Goal: Task Accomplishment & Management: Manage account settings

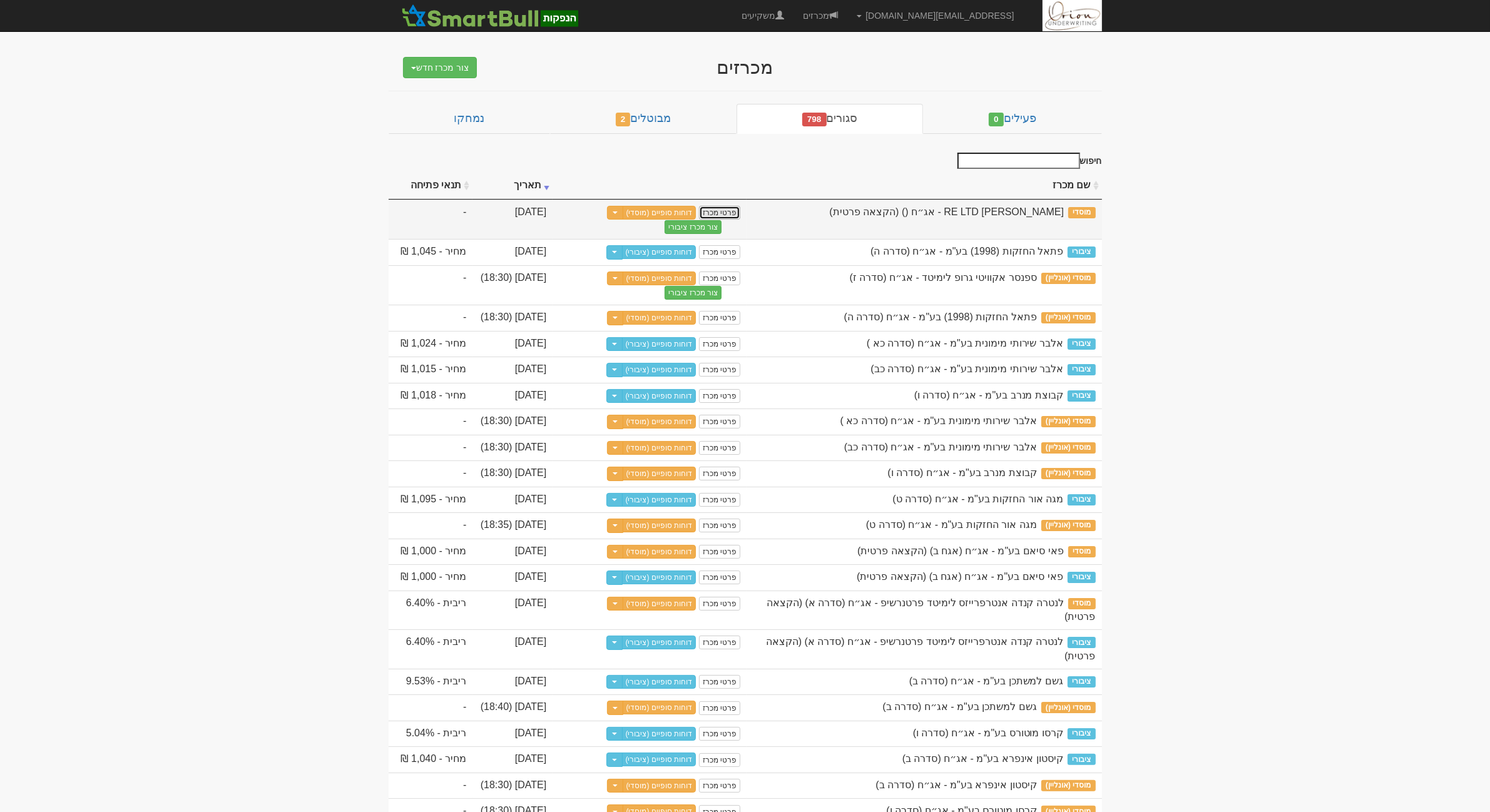
click at [737, 217] on link "פרטי מכרז" at bounding box center [719, 213] width 41 height 14
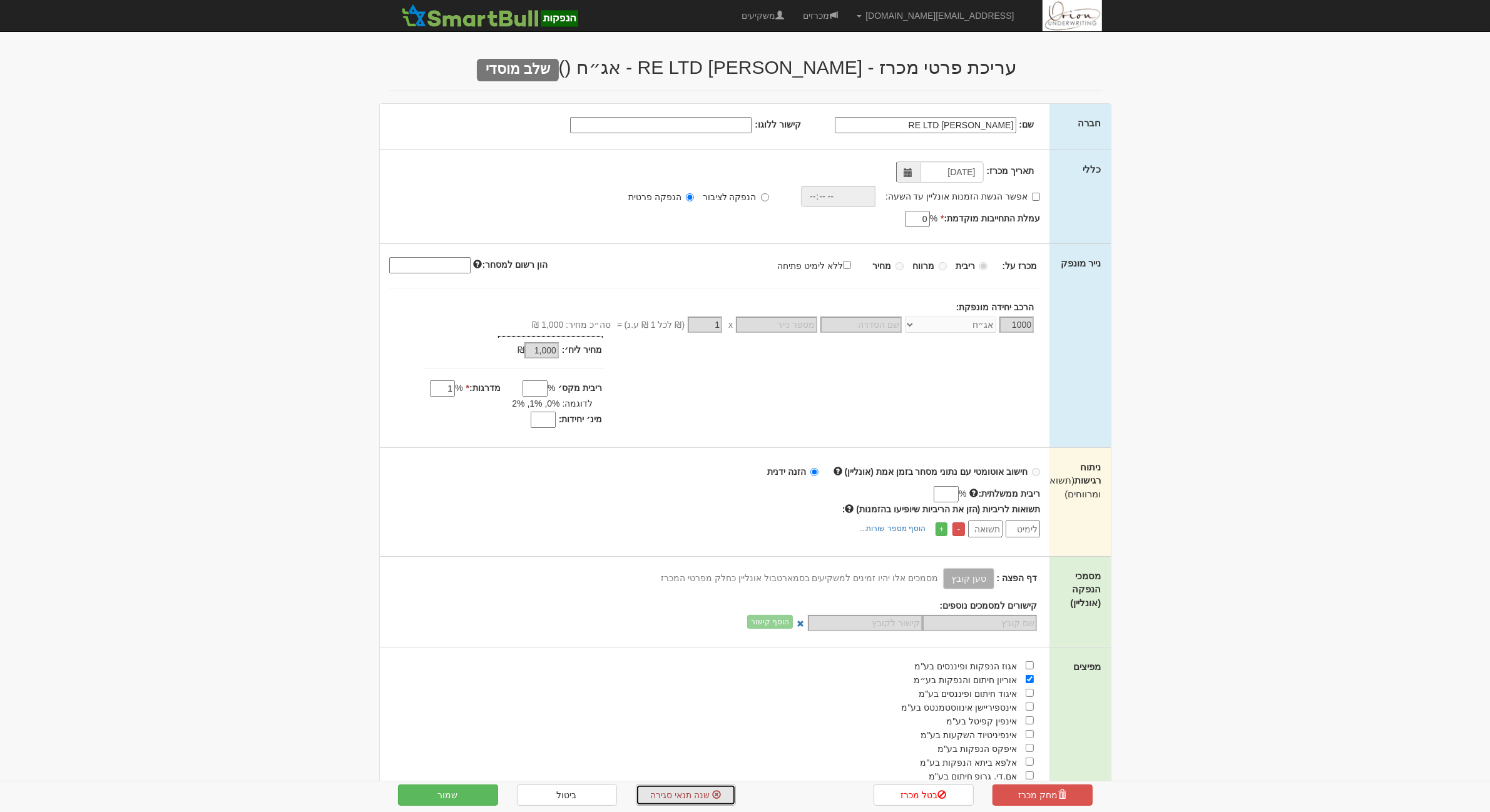
click at [682, 801] on link "שנה תנאי סגירה" at bounding box center [685, 795] width 100 height 21
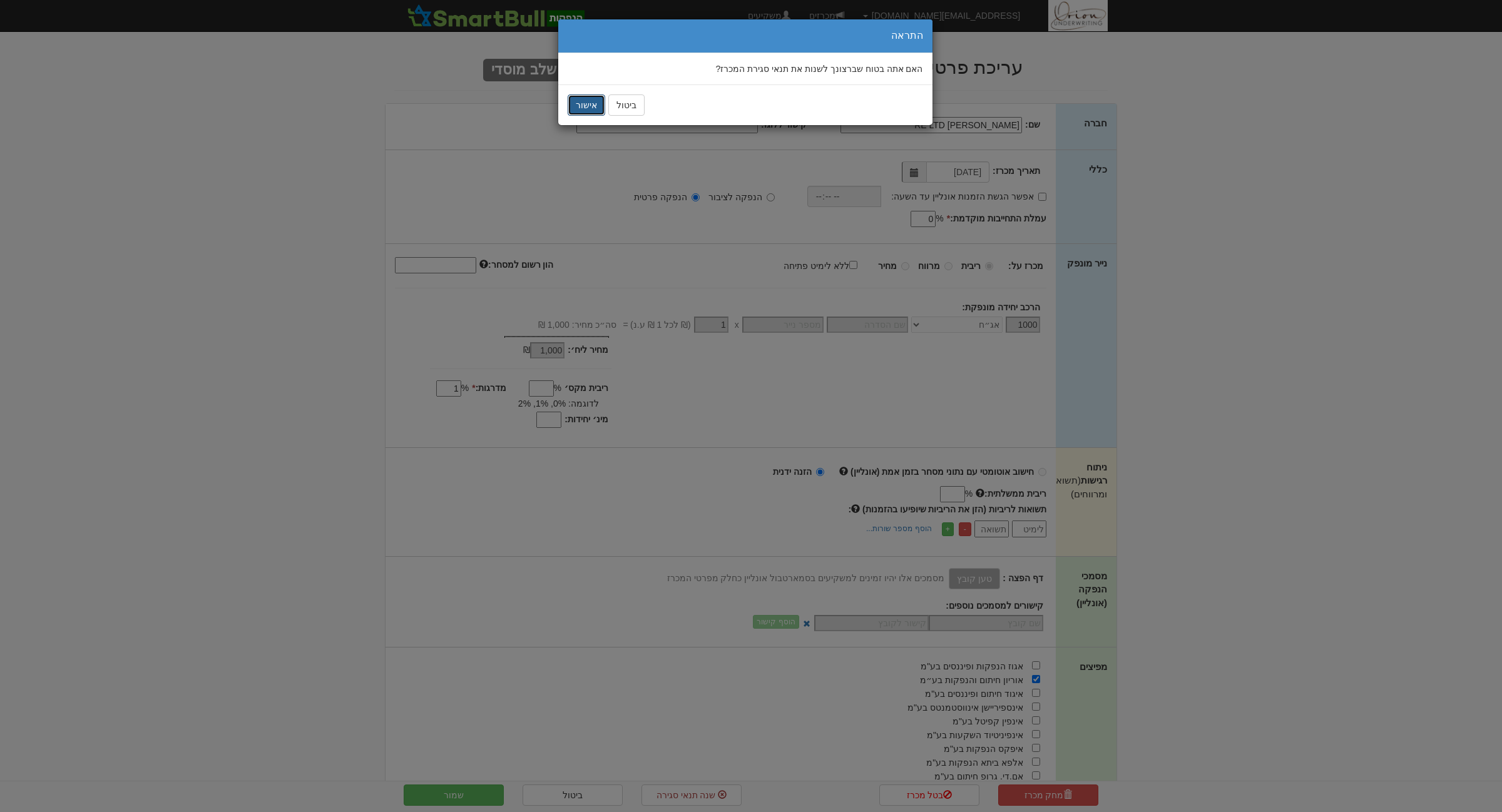
click at [580, 101] on button "אישור" at bounding box center [586, 105] width 38 height 21
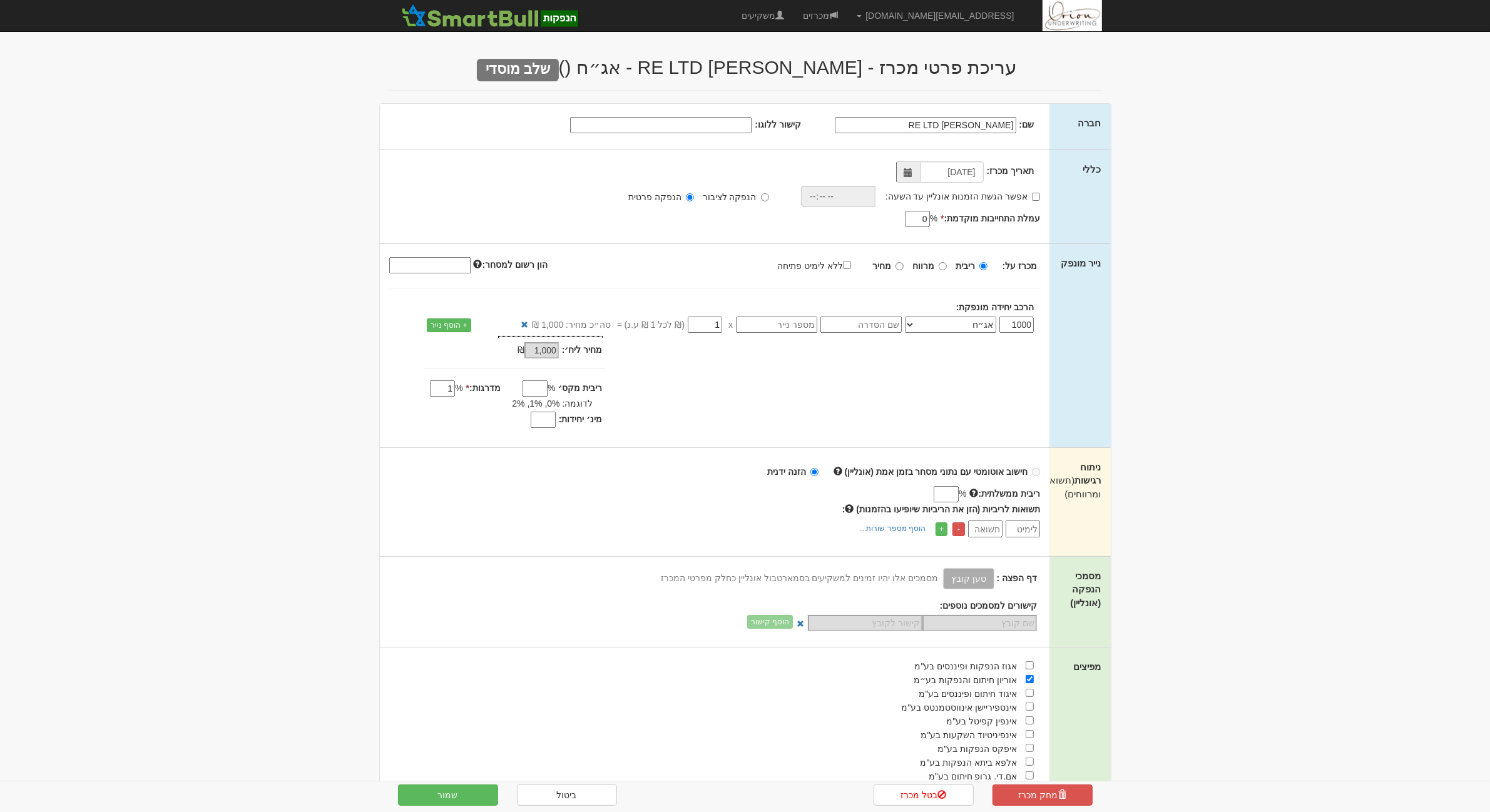
click at [884, 322] on input "text" at bounding box center [861, 325] width 81 height 17
type input "סדרה א"
click at [466, 790] on button "שמור" at bounding box center [448, 795] width 100 height 21
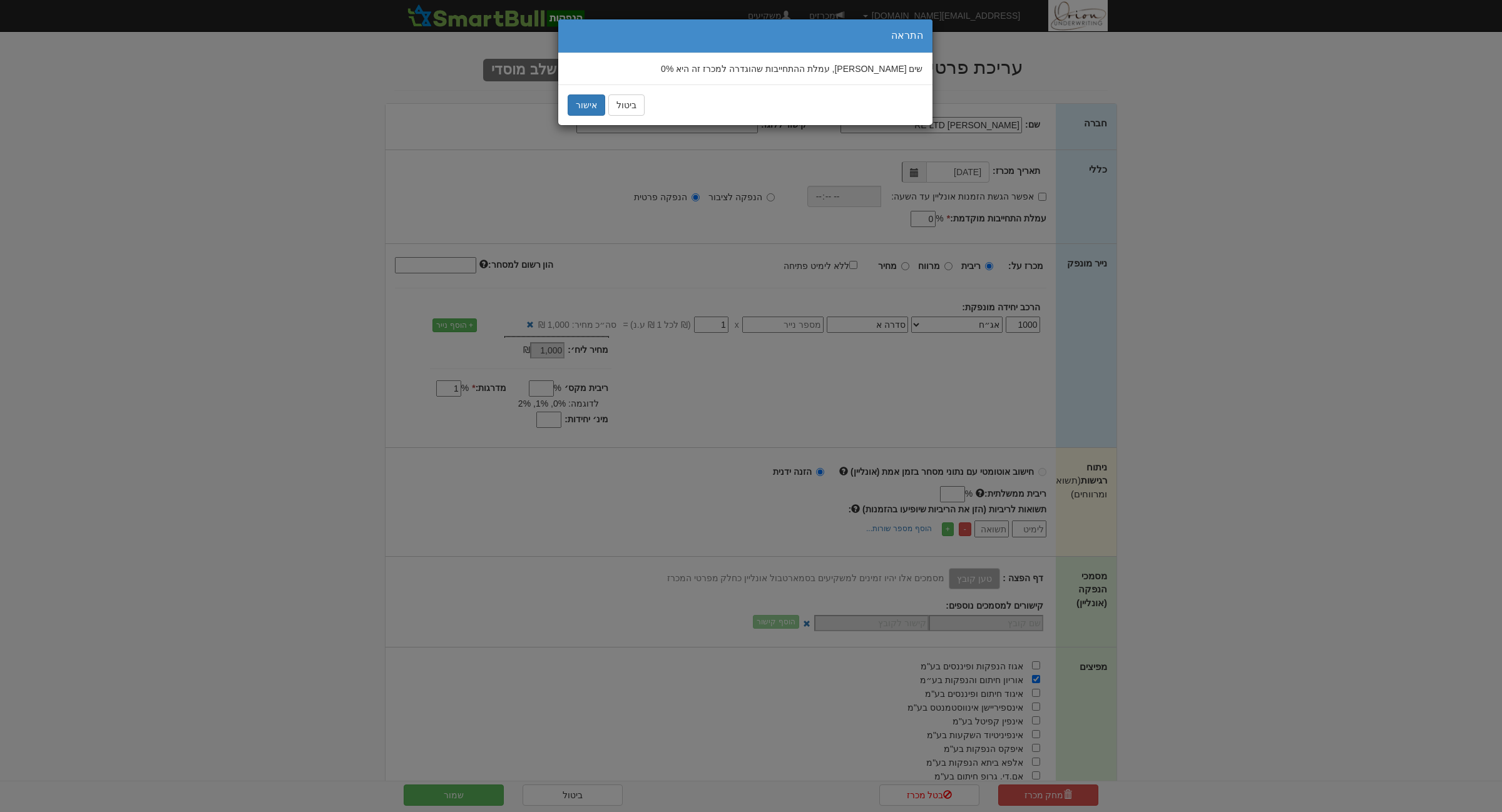
click at [561, 121] on div "ביטול אישור" at bounding box center [745, 105] width 374 height 41
click at [571, 114] on button "אישור" at bounding box center [586, 105] width 38 height 21
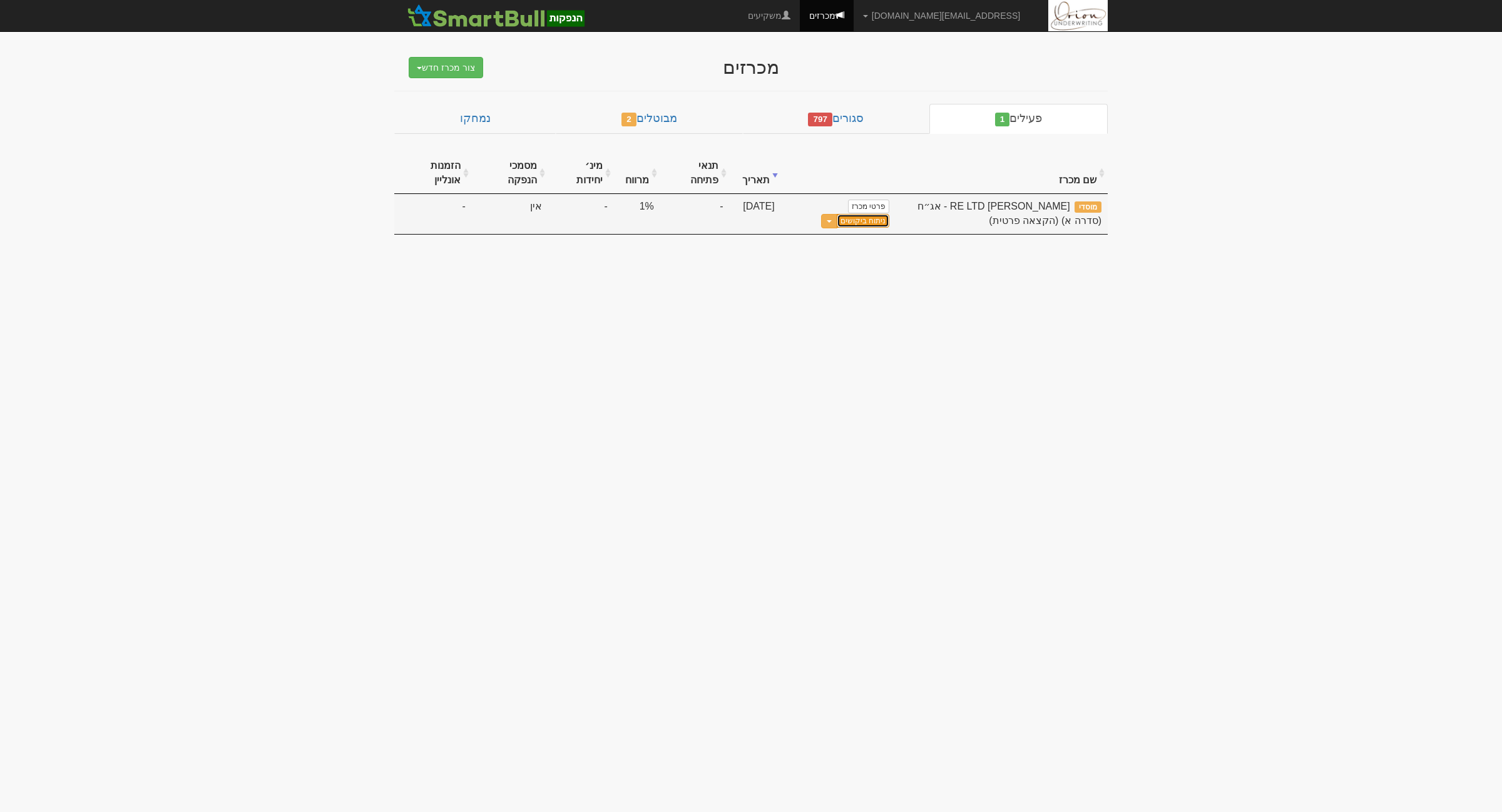
click at [865, 226] on link "ניתוח ביקושים" at bounding box center [863, 220] width 52 height 14
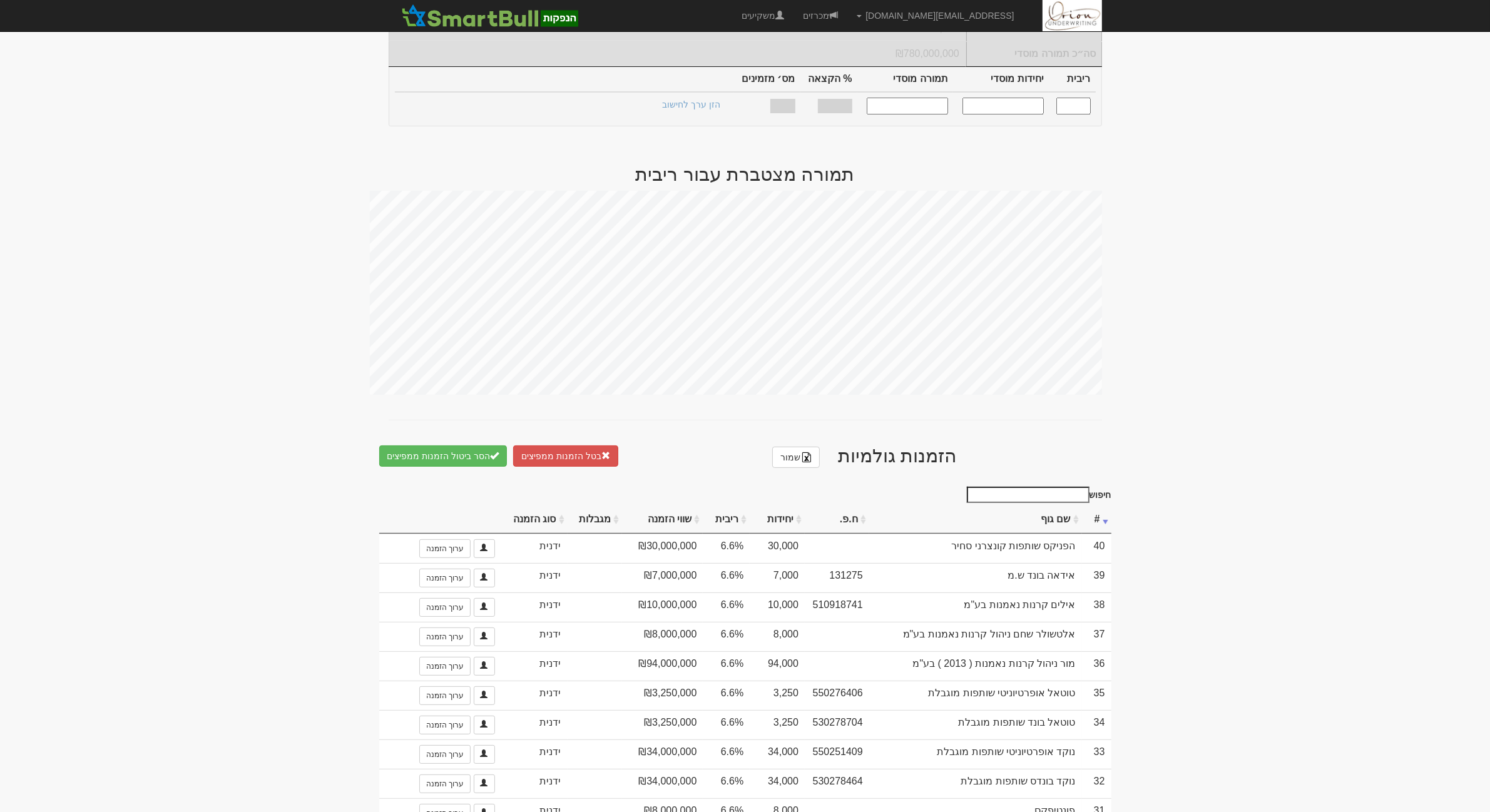
scroll to position [470, 0]
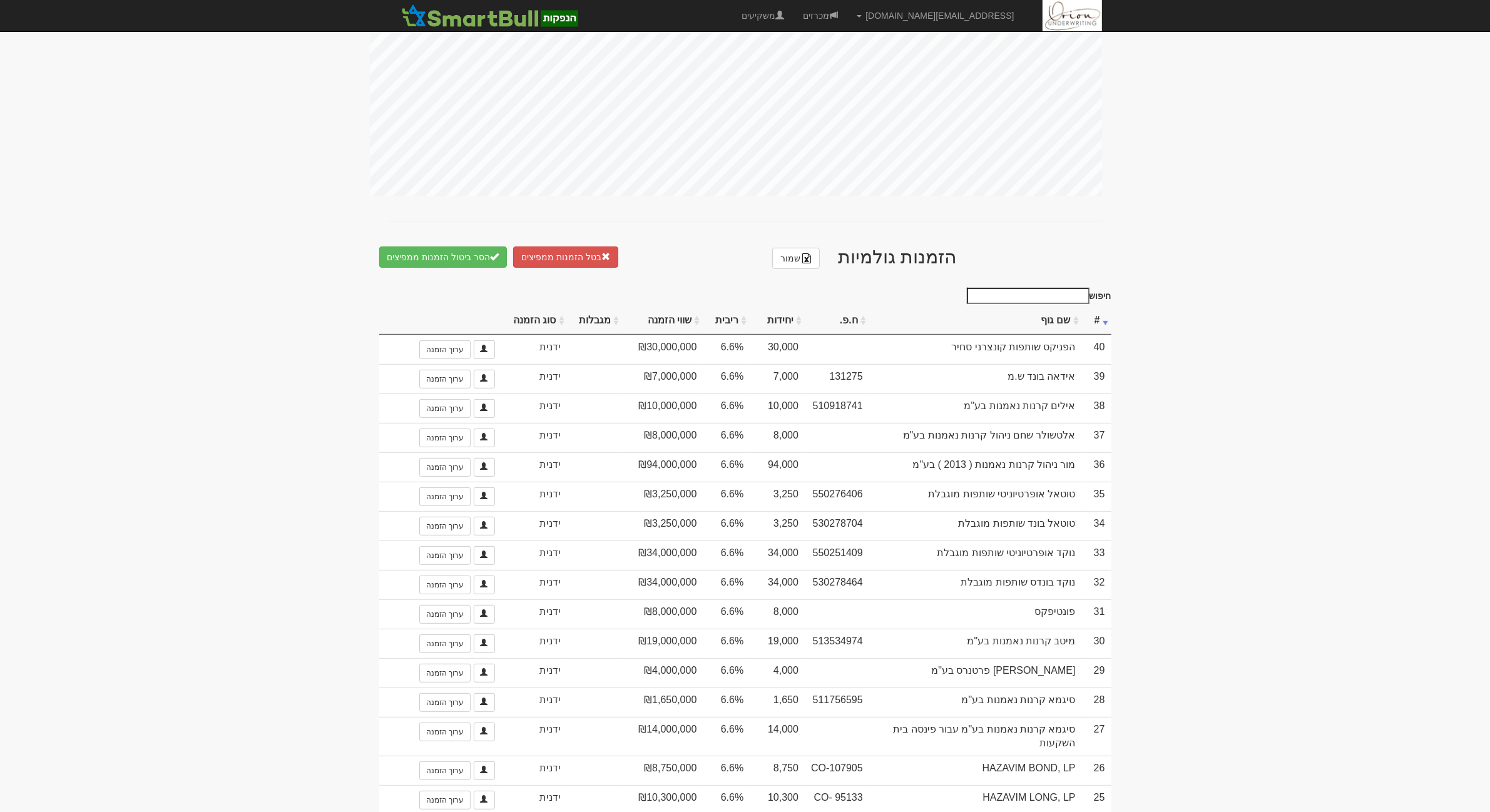
click at [1053, 310] on th "שם גוף" at bounding box center [975, 321] width 213 height 28
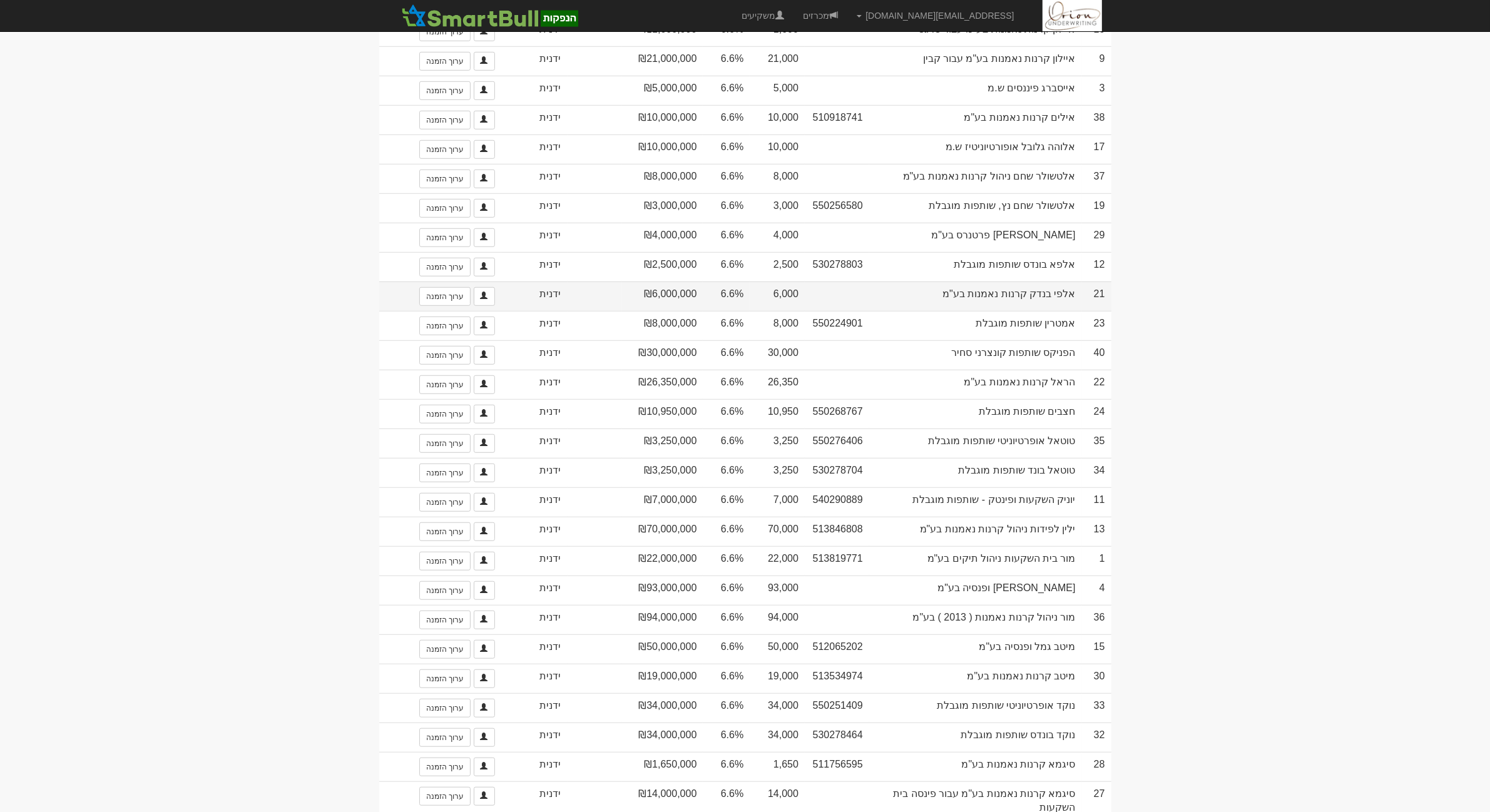
scroll to position [1003, 0]
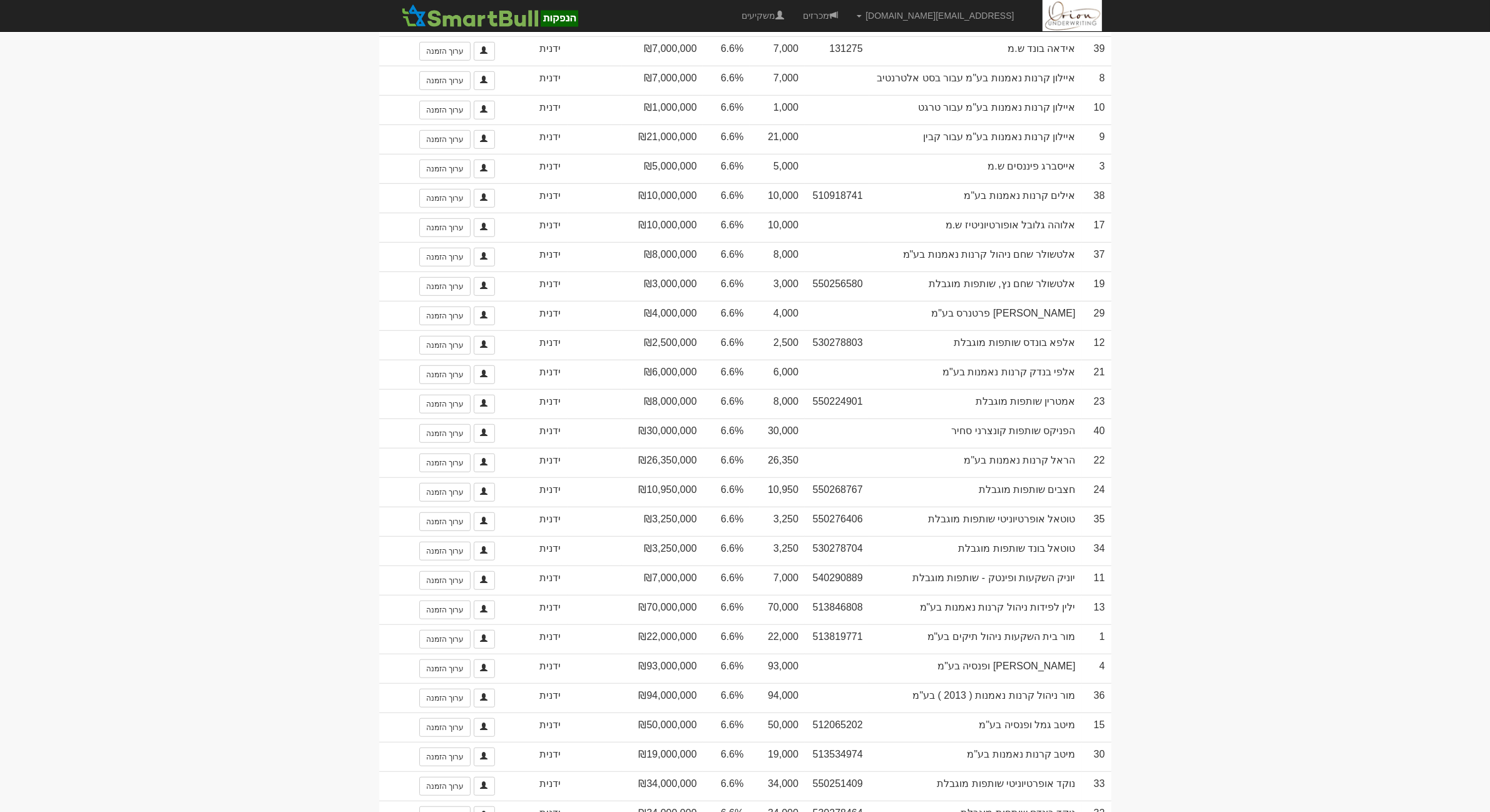
click at [1296, 557] on body "[EMAIL_ADDRESS][DOMAIN_NAME] הגדרות חשבונות הנפקה תבניות הודעות קיבול X" at bounding box center [745, 17] width 1490 height 2039
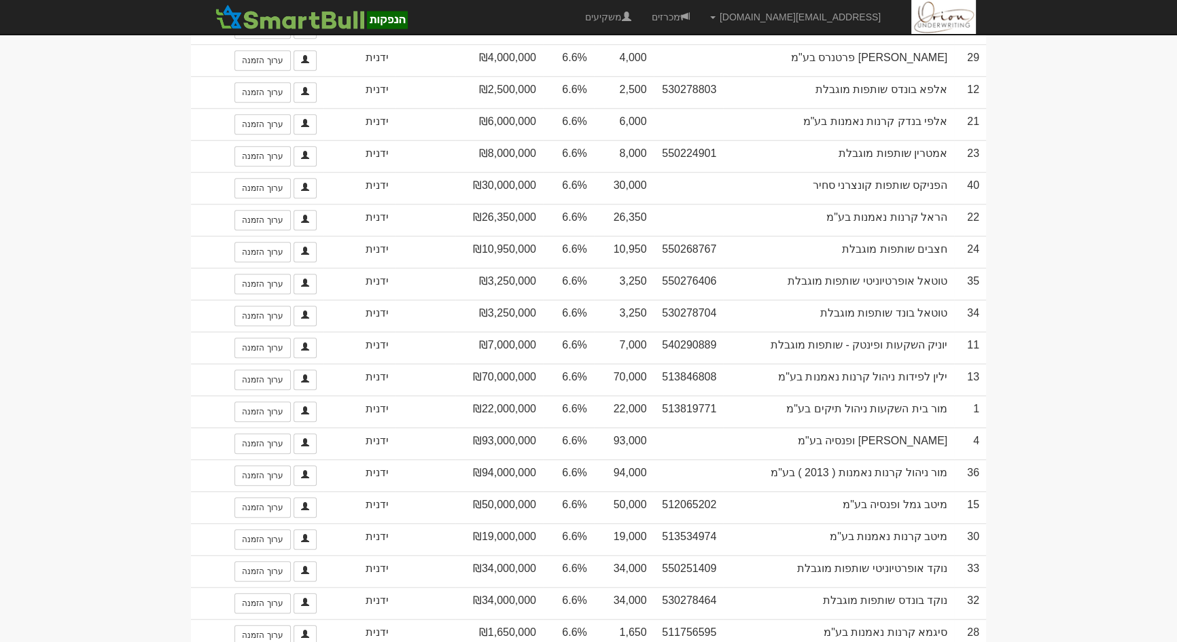
scroll to position [1729, 0]
